Goal: Register for event/course

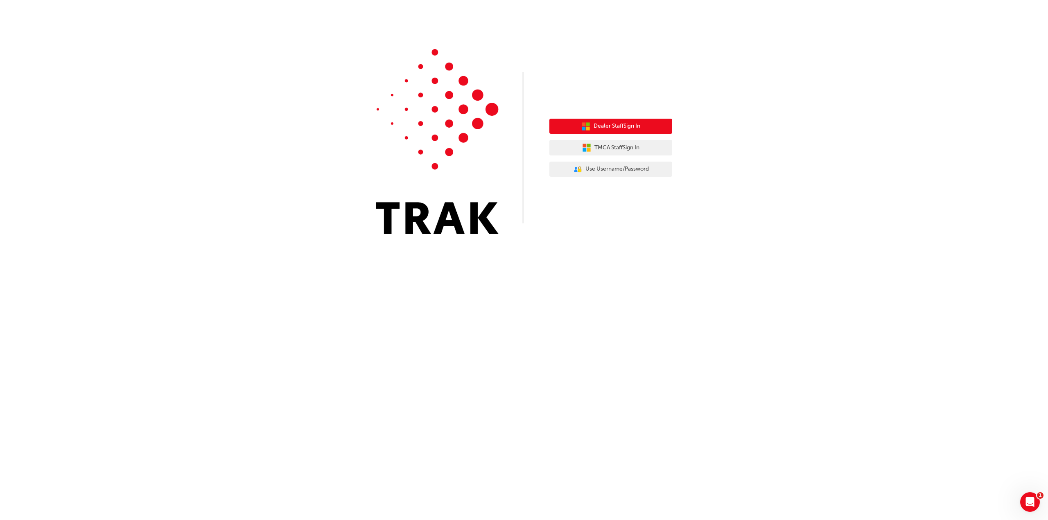
click at [647, 127] on button "Dealer Staff Sign In" at bounding box center [610, 127] width 123 height 16
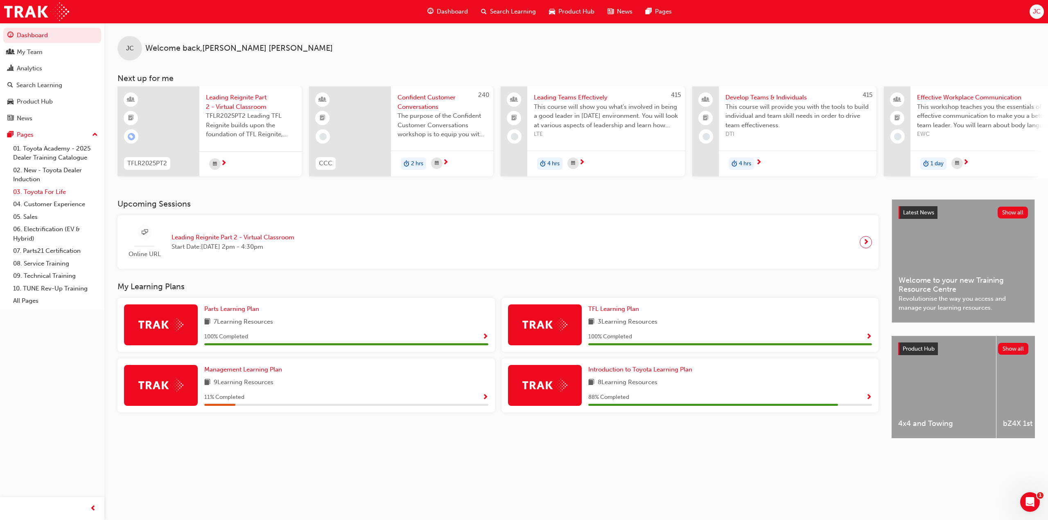
click at [50, 194] on link "03. Toyota For Life" at bounding box center [55, 192] width 91 height 13
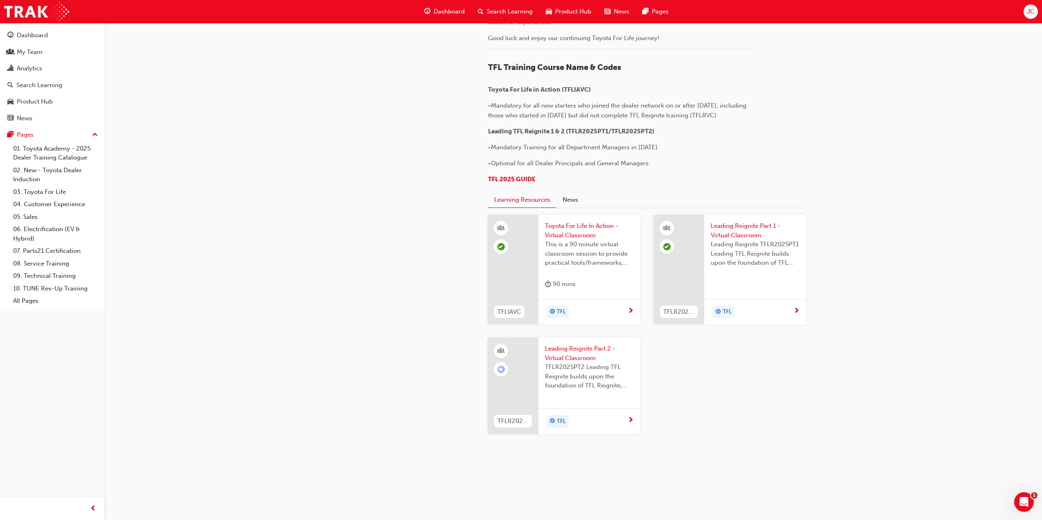
scroll to position [723, 0]
click at [618, 354] on span "Leading Reignite Part 2 - Virtual Classroom" at bounding box center [589, 353] width 89 height 18
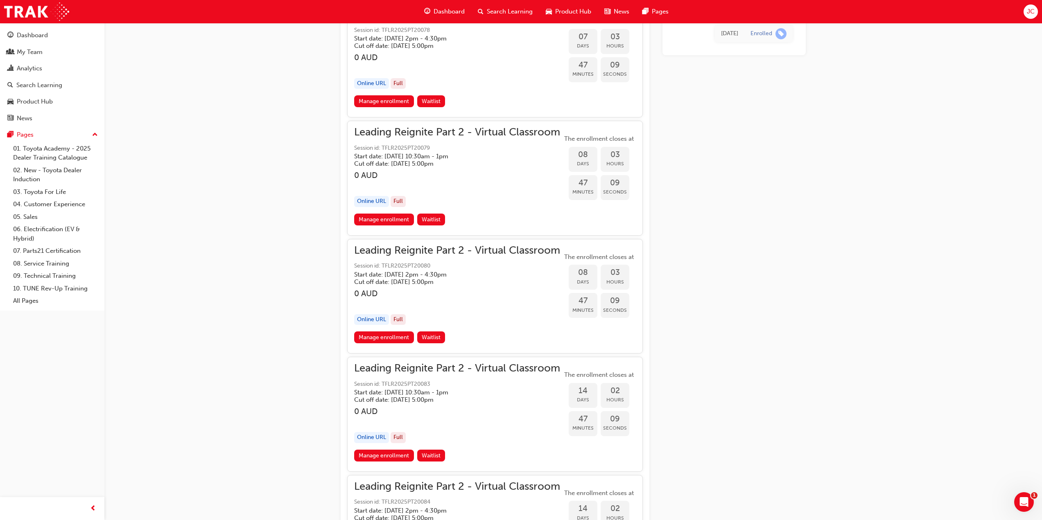
scroll to position [1698, 0]
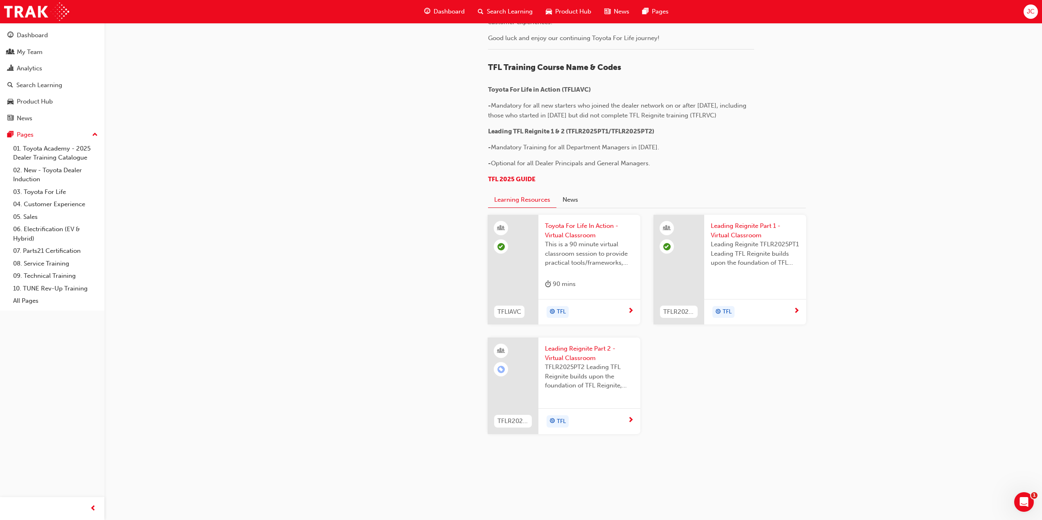
scroll to position [723, 0]
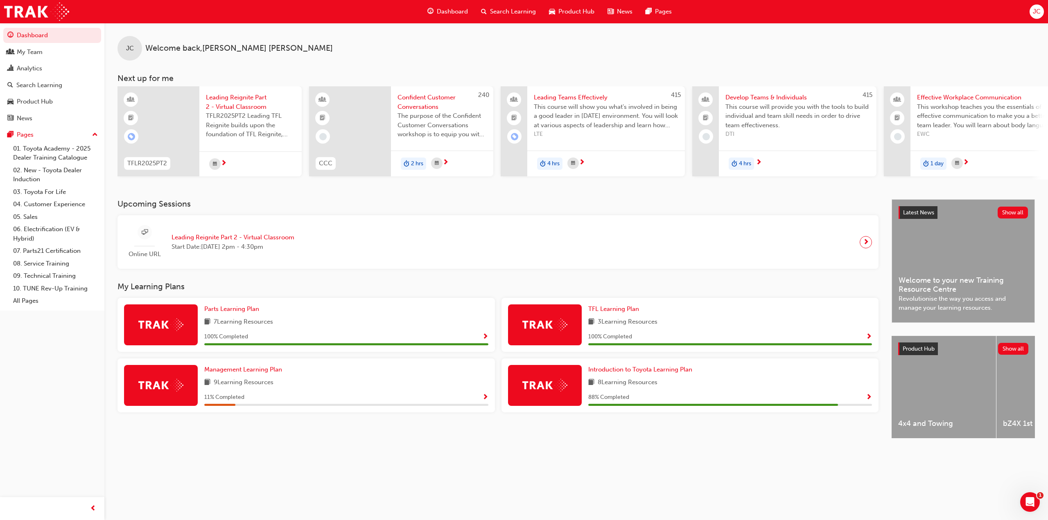
click at [258, 242] on span "Leading Reignite Part 2 - Virtual Classroom" at bounding box center [233, 237] width 123 height 9
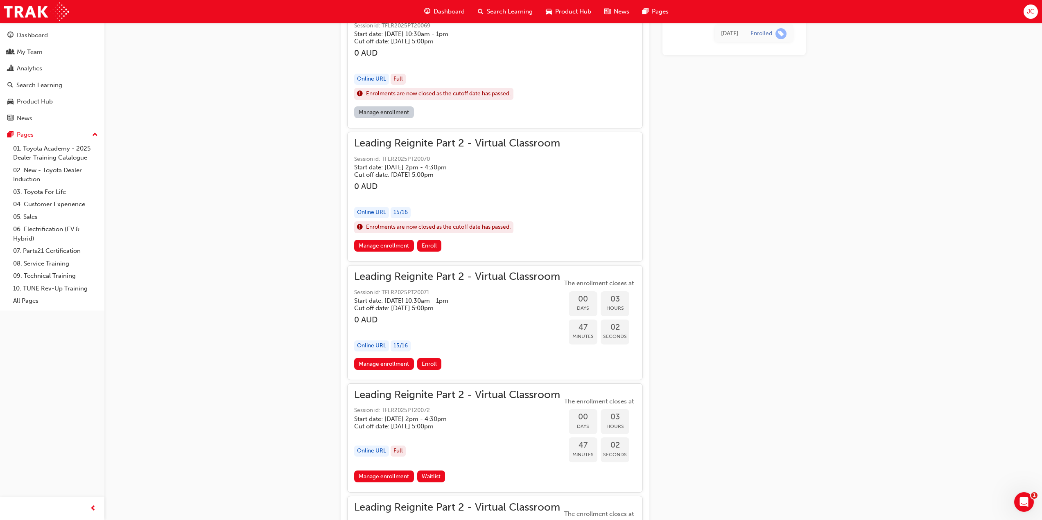
scroll to position [615, 0]
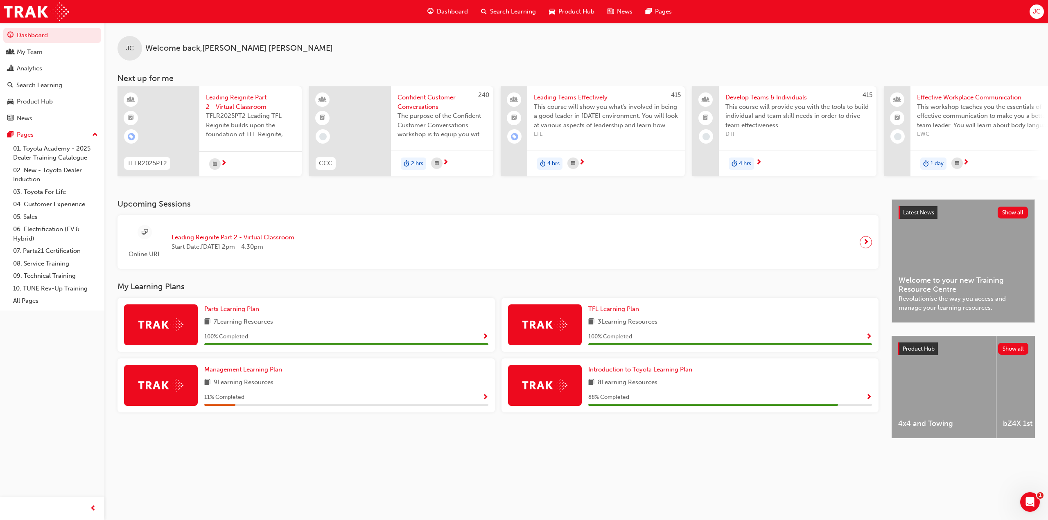
click at [230, 252] on span "Start Date: Wed 22 Oct 2025 , 2pm - 4:30pm" at bounding box center [233, 246] width 123 height 9
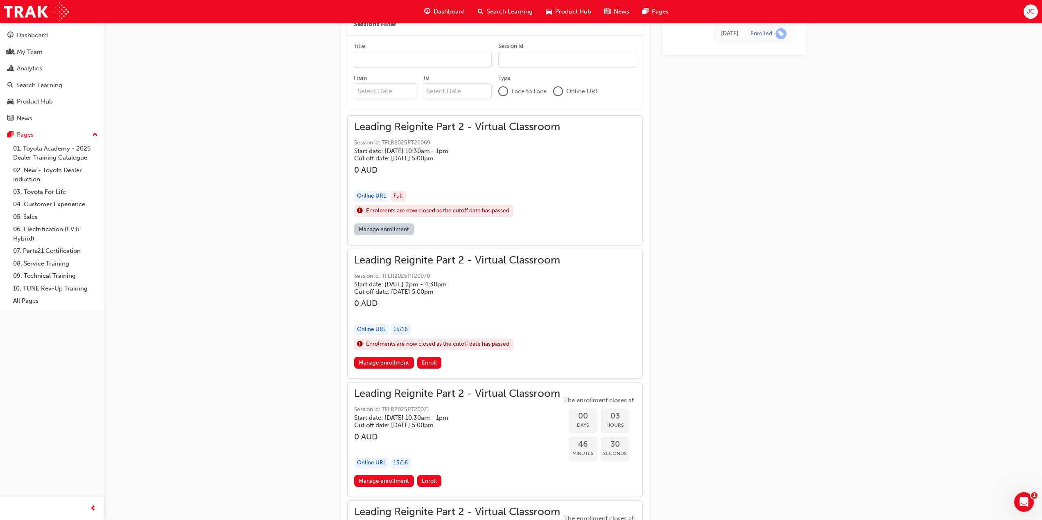
scroll to position [493, 0]
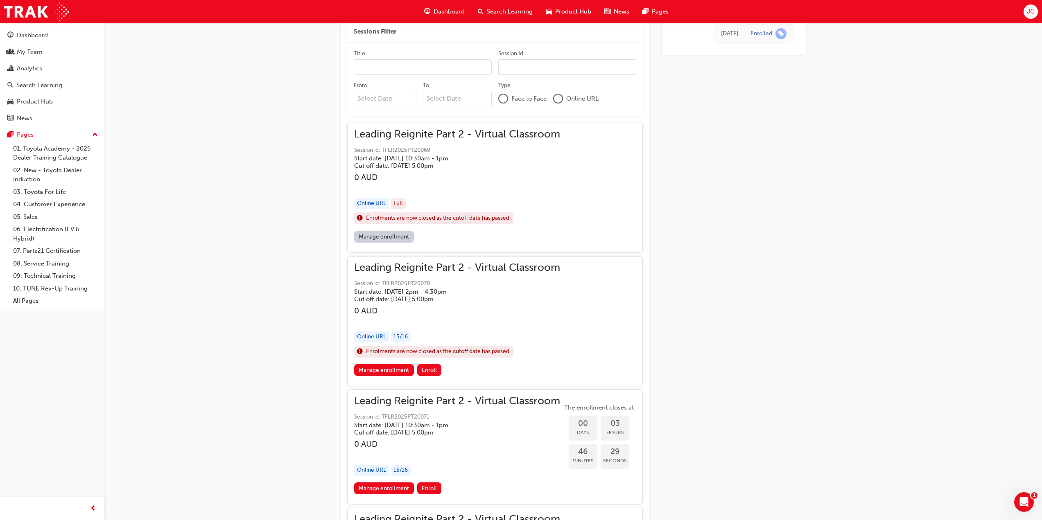
click at [452, 137] on span "Leading Reignite Part 2 - Virtual Classroom" at bounding box center [457, 134] width 206 height 9
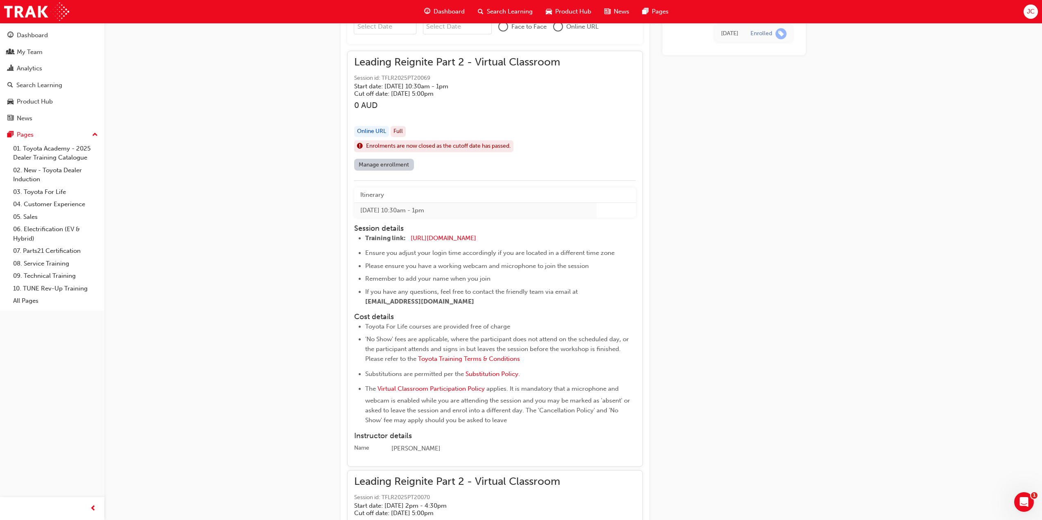
scroll to position [533, 0]
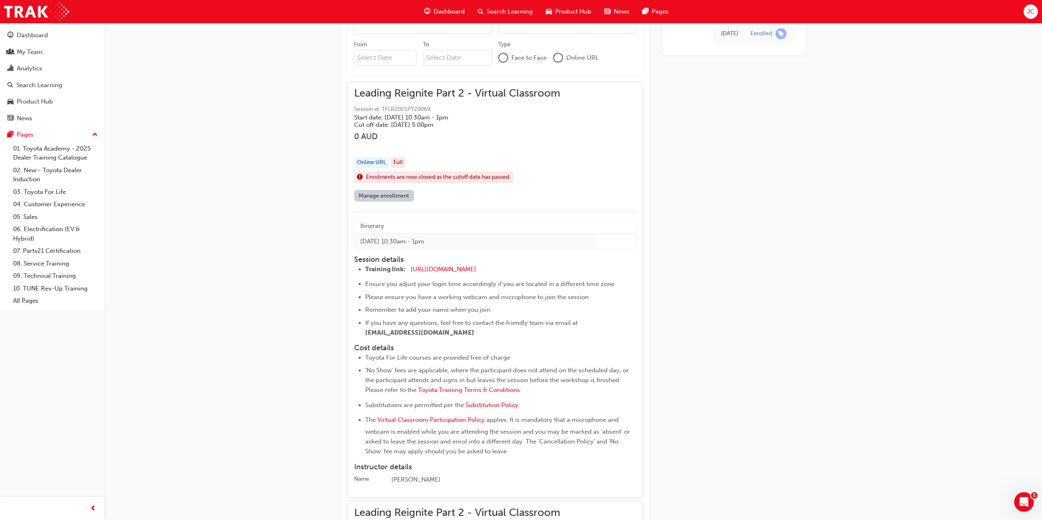
click at [390, 197] on link "Manage enrollment" at bounding box center [384, 196] width 60 height 12
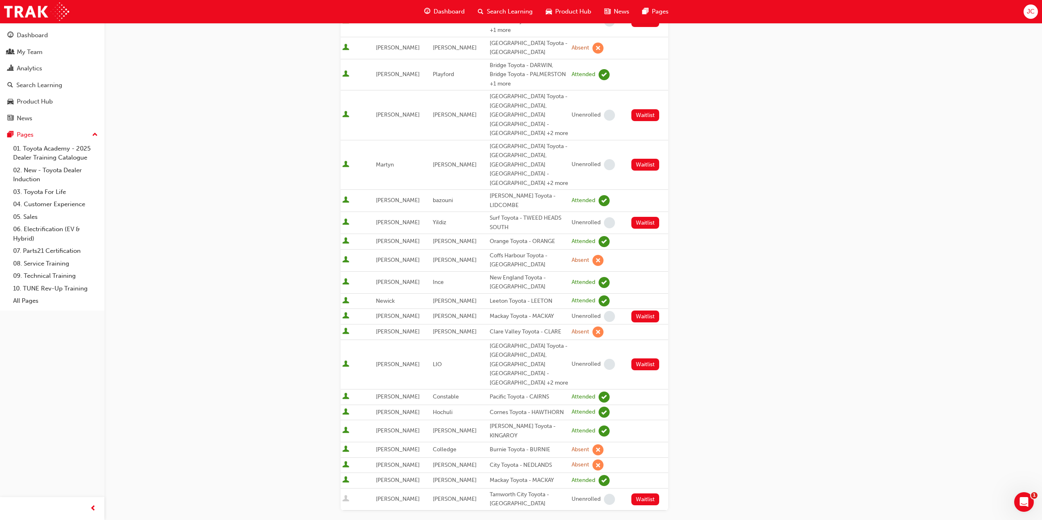
scroll to position [87, 0]
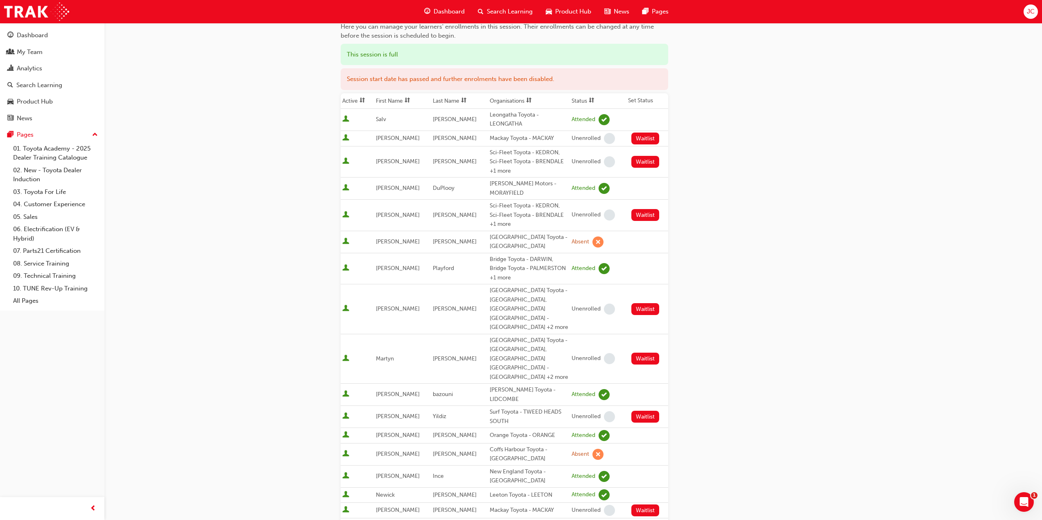
scroll to position [533, 0]
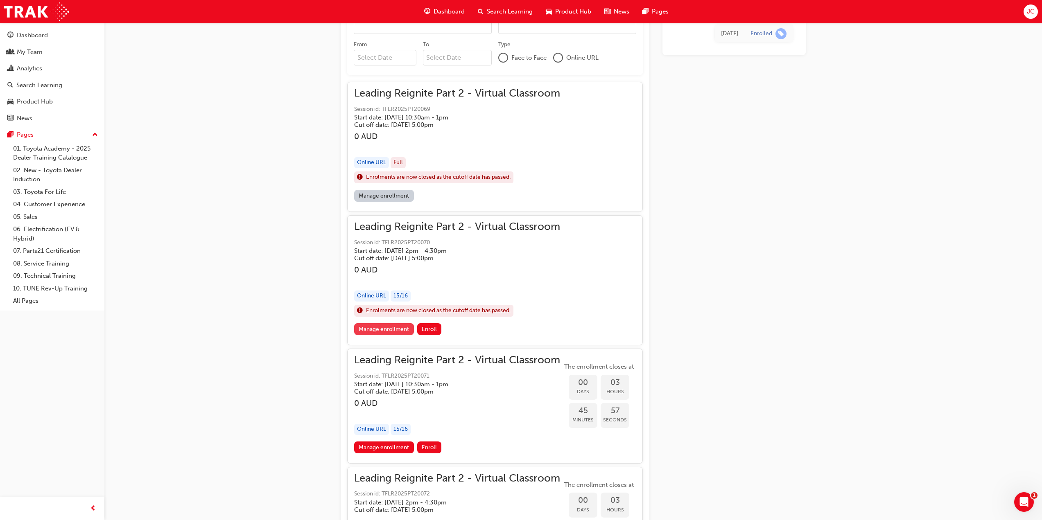
click at [403, 328] on link "Manage enrollment" at bounding box center [384, 329] width 60 height 12
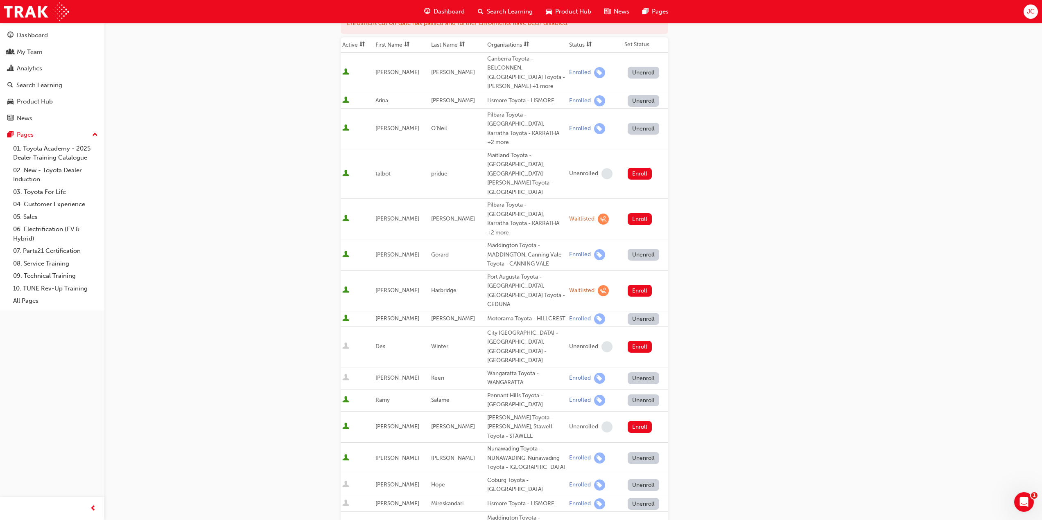
scroll to position [246, 0]
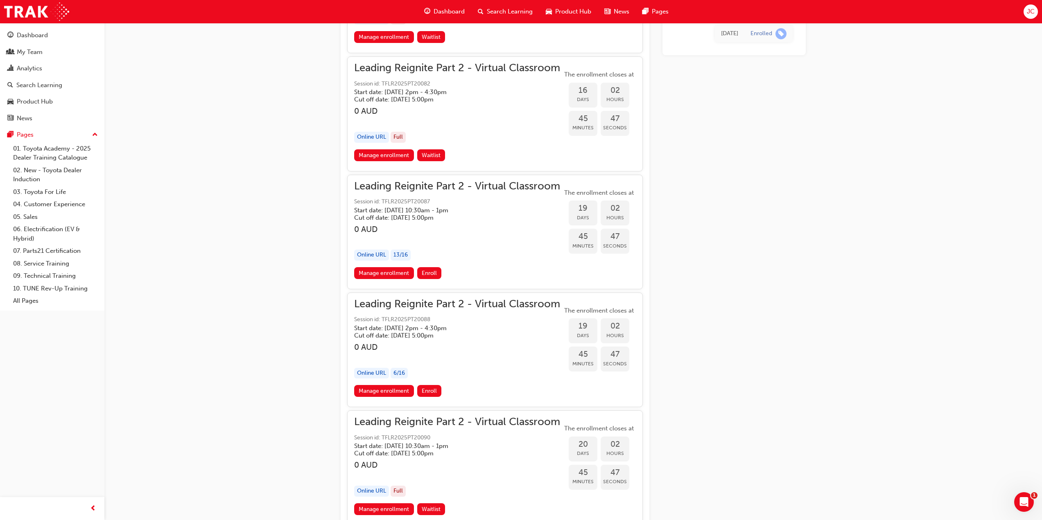
scroll to position [2744, 0]
